Goal: Check status: Check status

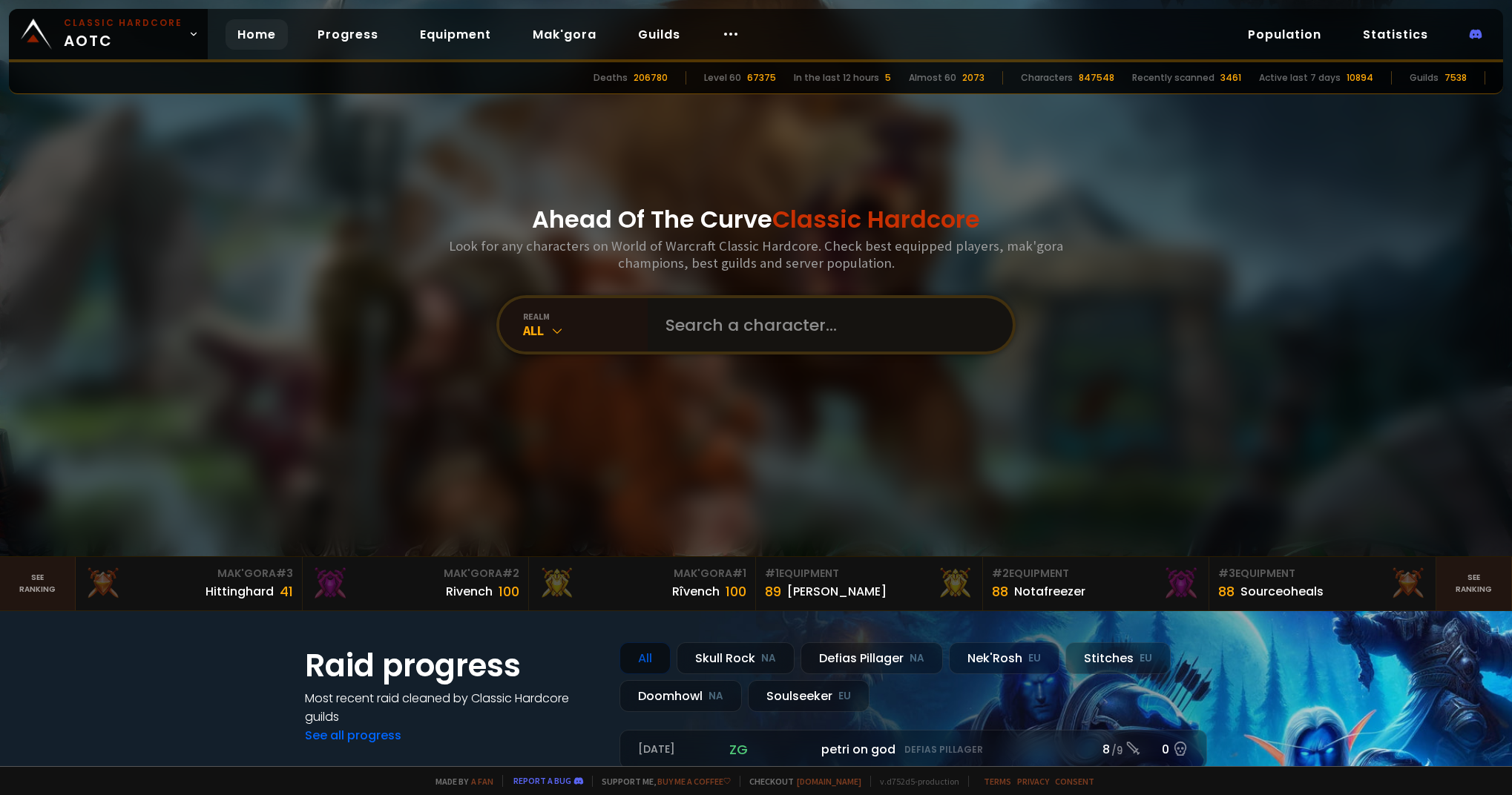
click at [771, 331] on input "text" at bounding box center [826, 324] width 339 height 54
paste input "Gamesucksgg"
type input "Gamesucksgg"
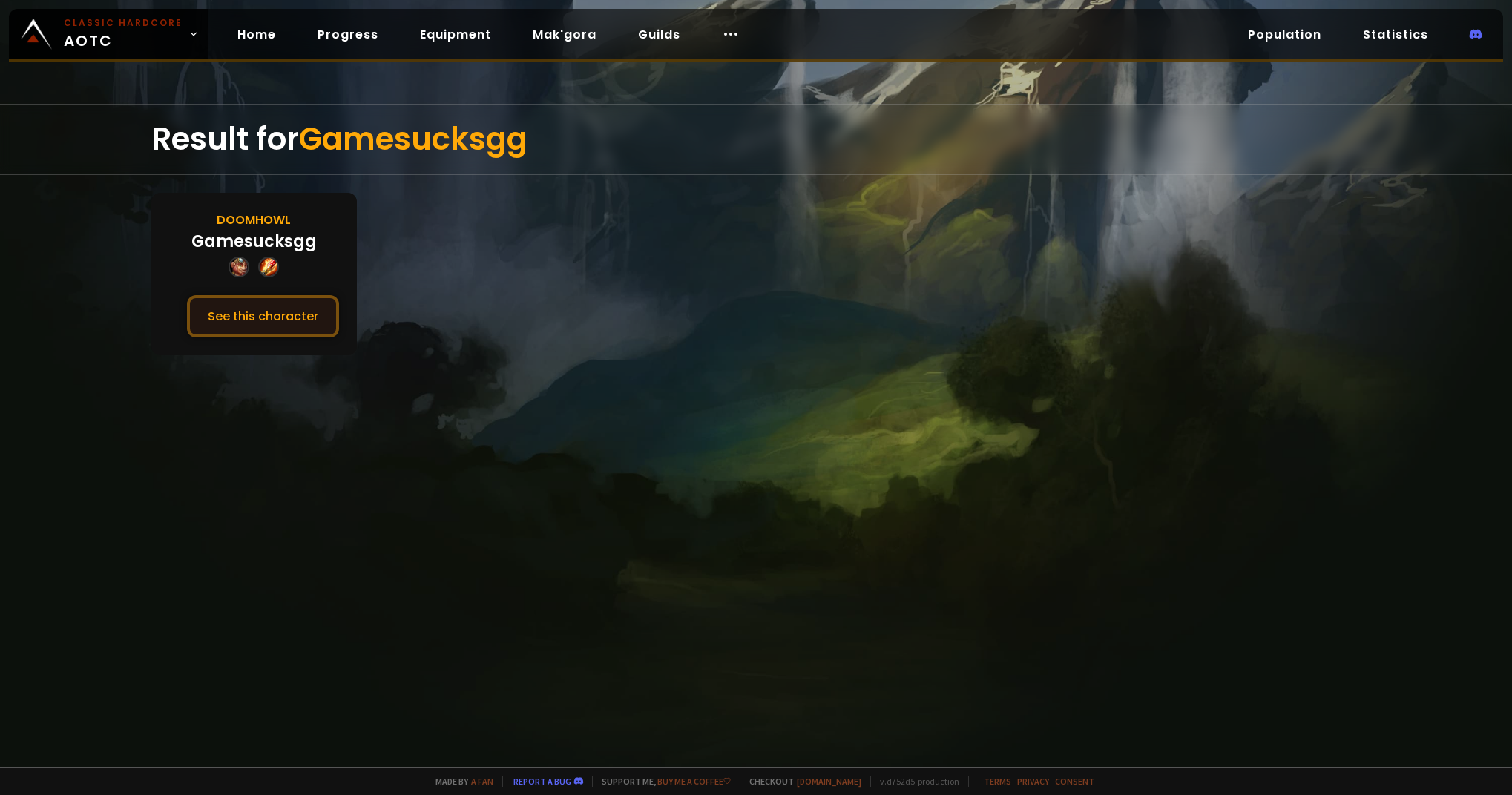
click at [272, 307] on button "See this character" at bounding box center [263, 316] width 153 height 42
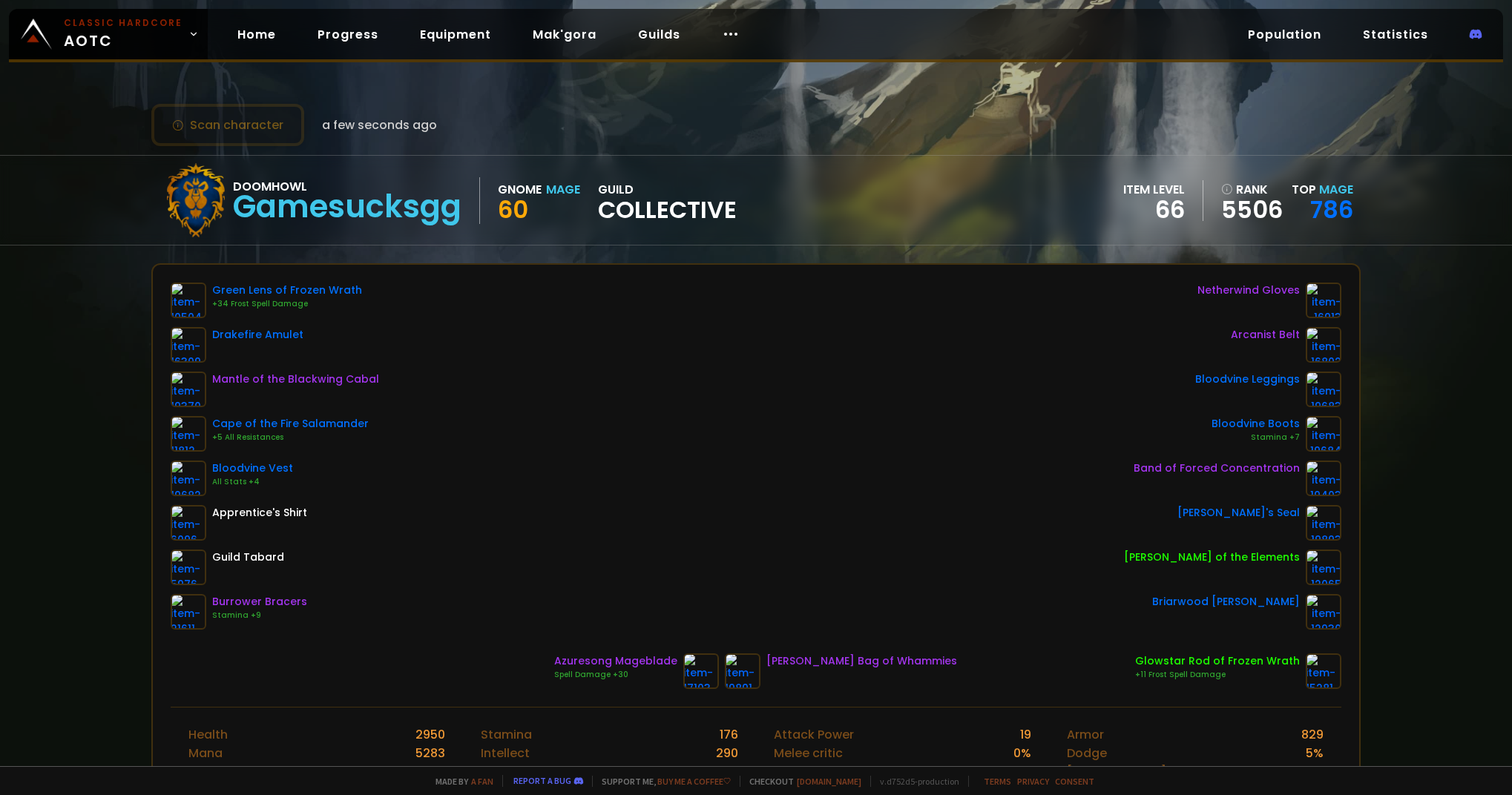
click at [594, 464] on div "Green Lens of Frozen Wrath +34 Frost Spell Damage Drakefire Amulet Mantle of th…" at bounding box center [756, 457] width 1171 height 347
click at [91, 306] on div "Scan character a few seconds ago Doomhowl Gamesucksgg Gnome Mage 60 guild Colle…" at bounding box center [756, 383] width 1512 height 767
click at [68, 383] on div "Scan character a few seconds ago Doomhowl Gamesucksgg Gnome Mage 60 guild Colle…" at bounding box center [756, 383] width 1512 height 767
click at [49, 380] on div "Scan character a few seconds ago Doomhowl Gamesucksgg Gnome Mage 60 guild Colle…" at bounding box center [756, 383] width 1512 height 767
click at [1377, 486] on div "Scan character a few seconds ago Doomhowl Gamesucksgg Gnome Mage 60 guild Colle…" at bounding box center [756, 383] width 1512 height 767
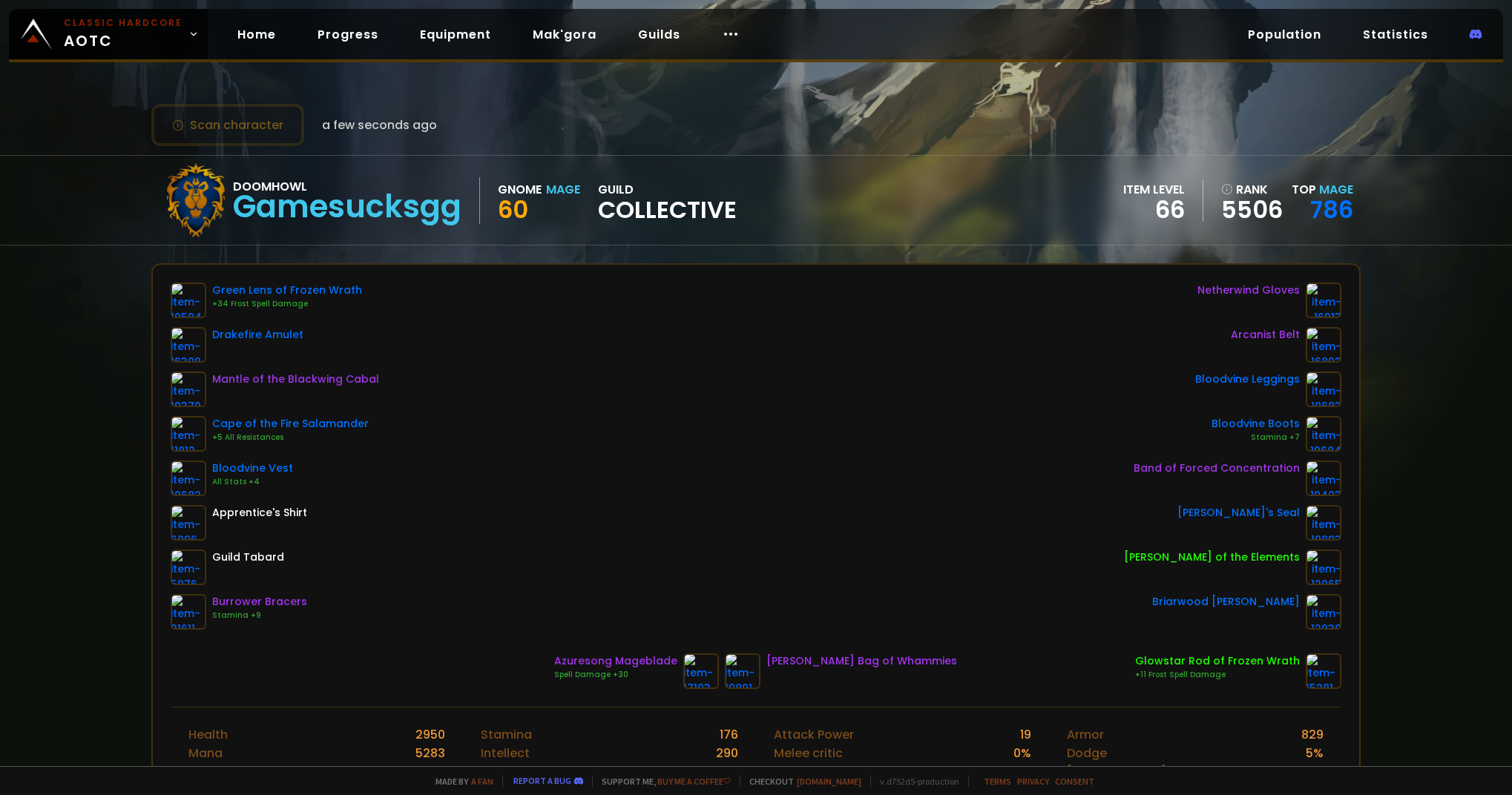
click at [709, 415] on div "Green Lens of Frozen Wrath +34 Frost Spell Damage Drakefire Amulet Mantle of th…" at bounding box center [756, 457] width 1171 height 347
